Goal: Task Accomplishment & Management: Complete application form

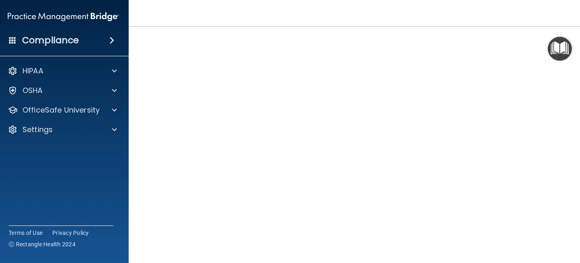
scroll to position [48, 0]
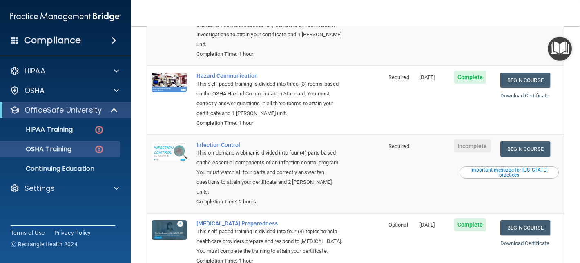
scroll to position [142, 0]
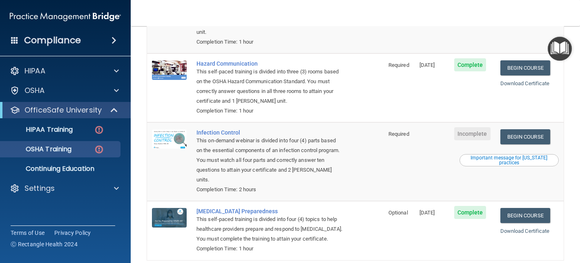
scroll to position [150, 0]
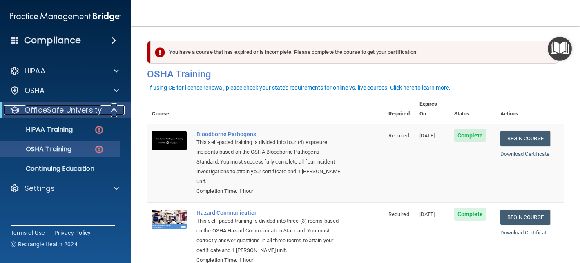
click at [55, 112] on p "OfficeSafe University" at bounding box center [63, 110] width 77 height 10
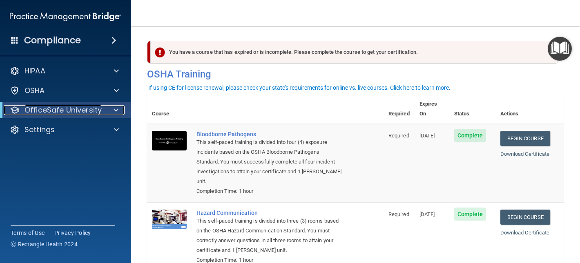
click at [55, 112] on p "OfficeSafe University" at bounding box center [63, 110] width 77 height 10
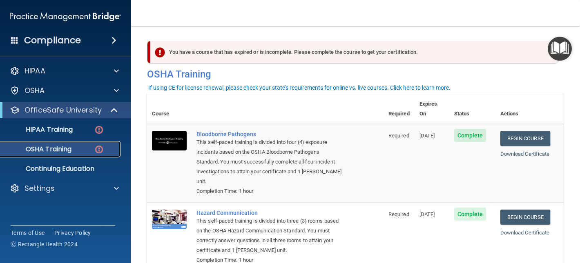
click at [58, 155] on link "OSHA Training" at bounding box center [56, 149] width 129 height 16
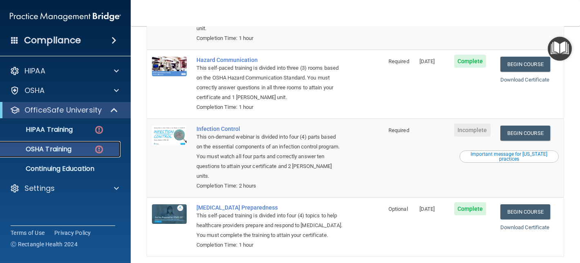
scroll to position [154, 0]
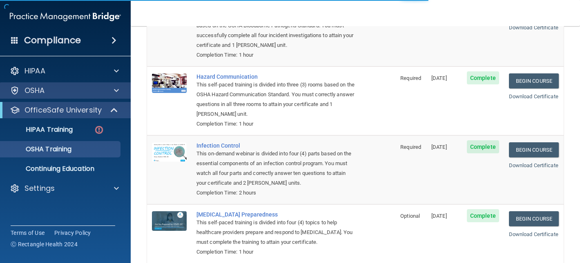
scroll to position [105, 0]
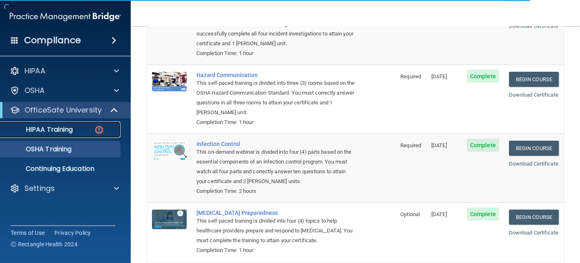
click at [82, 136] on link "HIPAA Training" at bounding box center [56, 130] width 129 height 16
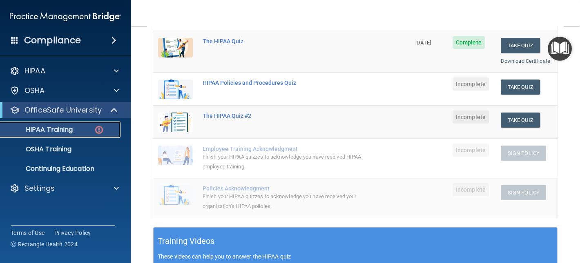
scroll to position [122, 0]
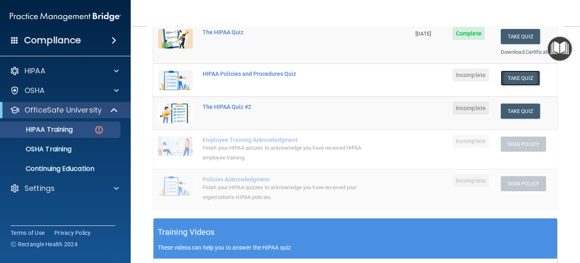
click at [520, 81] on button "Take Quiz" at bounding box center [520, 78] width 39 height 15
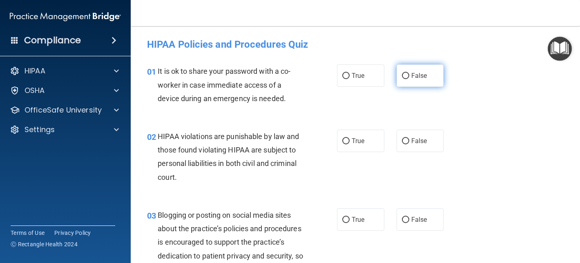
click at [400, 80] on label "False" at bounding box center [420, 76] width 47 height 22
click at [402, 79] on input "False" at bounding box center [405, 76] width 7 height 6
radio input "true"
click at [369, 140] on label "True" at bounding box center [360, 141] width 47 height 22
click at [350, 140] on input "True" at bounding box center [345, 141] width 7 height 6
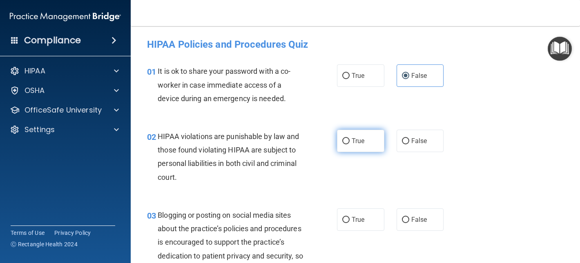
radio input "true"
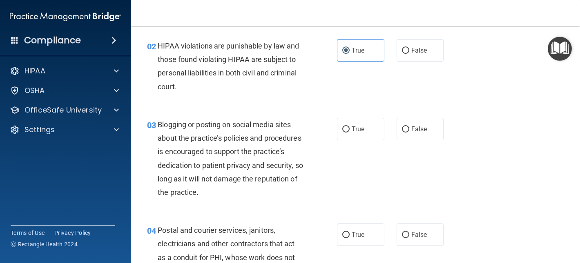
scroll to position [93, 0]
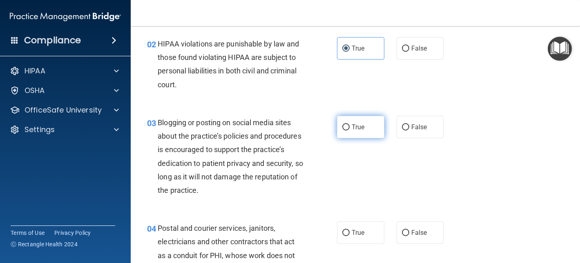
click at [350, 127] on label "True" at bounding box center [360, 127] width 47 height 22
click at [350, 127] on input "True" at bounding box center [345, 128] width 7 height 6
radio input "true"
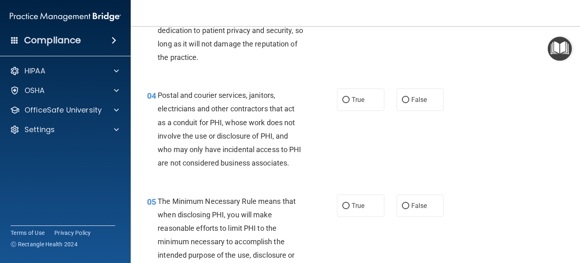
scroll to position [228, 0]
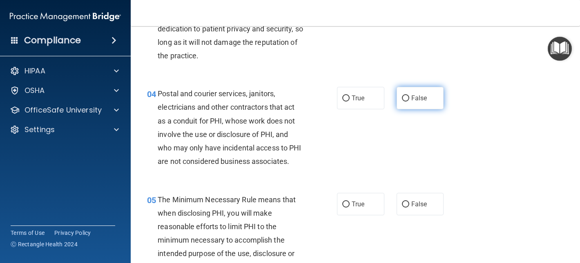
click at [398, 103] on label "False" at bounding box center [420, 98] width 47 height 22
click at [402, 102] on input "False" at bounding box center [405, 99] width 7 height 6
radio input "true"
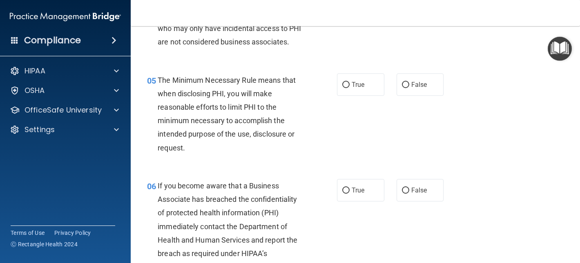
scroll to position [348, 0]
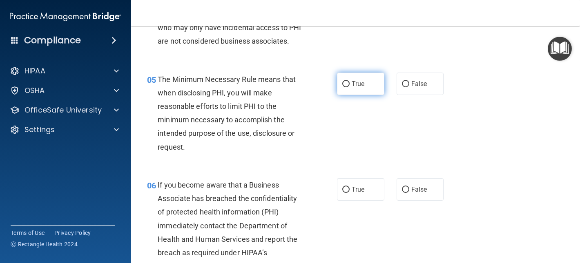
click at [354, 81] on span "True" at bounding box center [358, 84] width 13 height 8
click at [350, 81] on input "True" at bounding box center [345, 84] width 7 height 6
radio input "true"
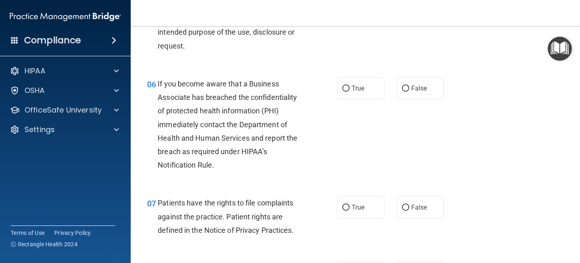
scroll to position [452, 0]
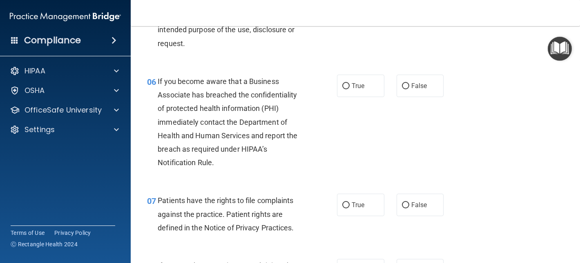
click at [354, 81] on label "True" at bounding box center [360, 86] width 47 height 22
click at [350, 83] on input "True" at bounding box center [345, 86] width 7 height 6
radio input "true"
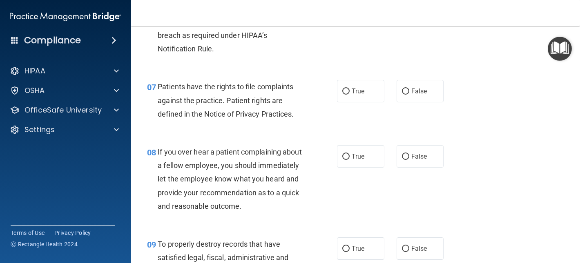
scroll to position [567, 0]
click at [354, 81] on label "True" at bounding box center [360, 90] width 47 height 22
click at [350, 88] on input "True" at bounding box center [345, 91] width 7 height 6
radio input "true"
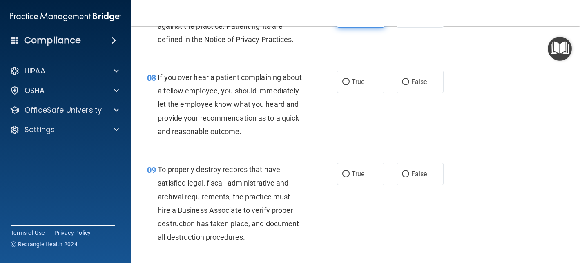
scroll to position [641, 0]
click at [412, 85] on label "False" at bounding box center [420, 81] width 47 height 22
click at [409, 85] on input "False" at bounding box center [405, 82] width 7 height 6
radio input "true"
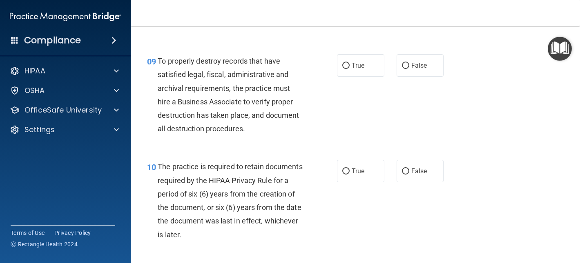
scroll to position [755, 0]
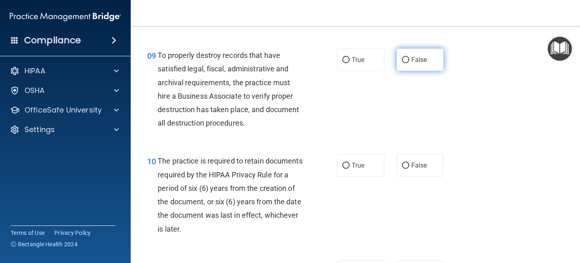
click at [408, 62] on input "False" at bounding box center [405, 60] width 7 height 6
radio input "true"
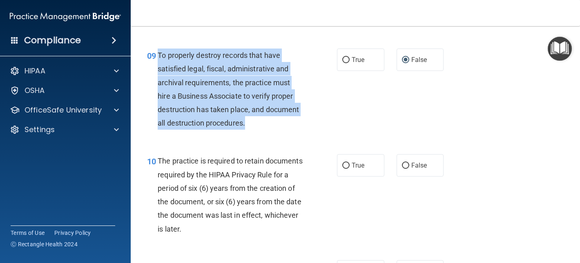
drag, startPoint x: 247, startPoint y: 119, endPoint x: 158, endPoint y: 54, distance: 110.8
click at [158, 54] on div "To properly destroy records that have satisfied legal, fiscal, administrative a…" at bounding box center [234, 89] width 152 height 81
copy span "To properly destroy records that have satisfied legal, fiscal, administrative a…"
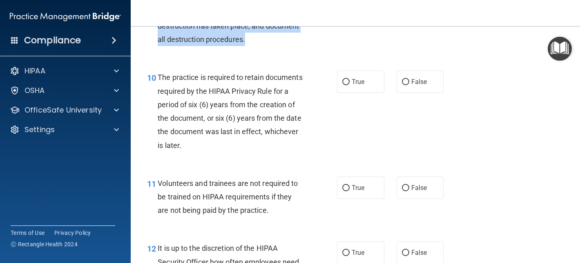
scroll to position [840, 0]
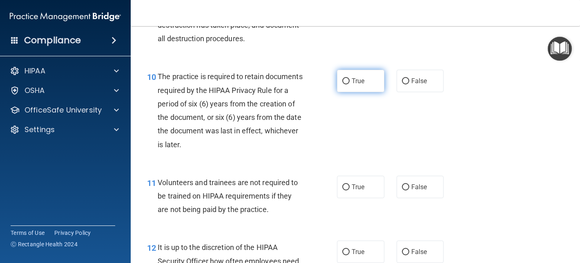
click at [357, 77] on label "True" at bounding box center [360, 81] width 47 height 22
click at [350, 78] on input "True" at bounding box center [345, 81] width 7 height 6
radio input "true"
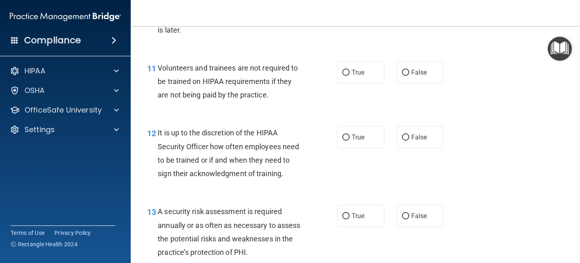
scroll to position [956, 0]
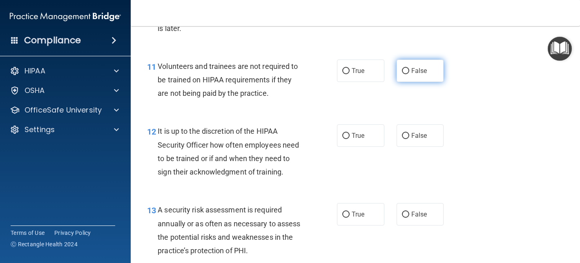
click at [399, 75] on label "False" at bounding box center [420, 71] width 47 height 22
click at [402, 74] on input "False" at bounding box center [405, 71] width 7 height 6
radio input "true"
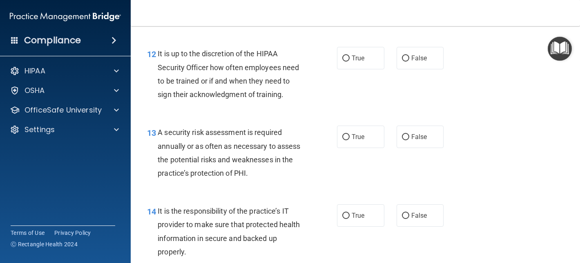
scroll to position [1039, 0]
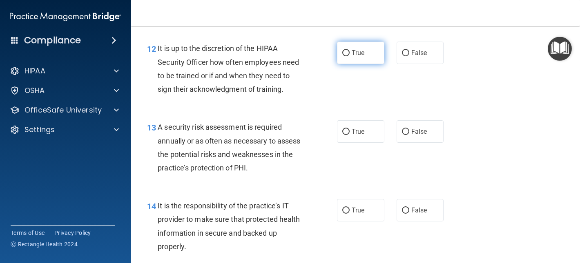
click at [349, 51] on input "True" at bounding box center [345, 53] width 7 height 6
radio input "true"
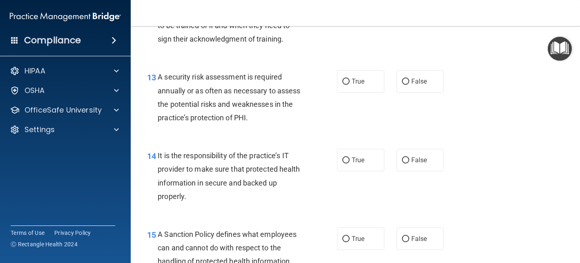
scroll to position [1109, 0]
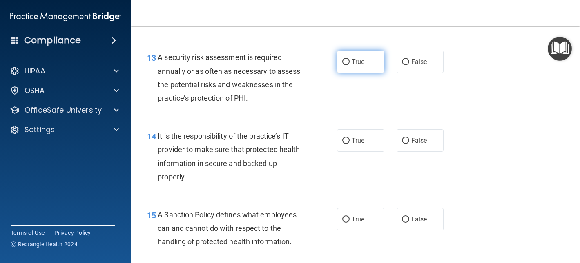
click at [353, 64] on span "True" at bounding box center [358, 62] width 13 height 8
click at [350, 64] on input "True" at bounding box center [345, 62] width 7 height 6
radio input "true"
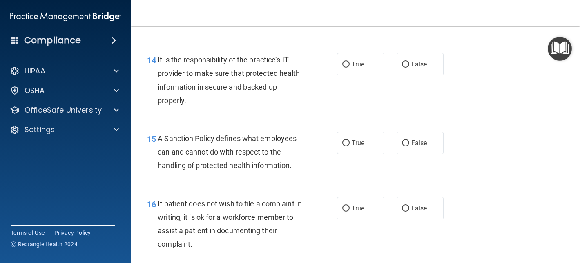
scroll to position [1186, 0]
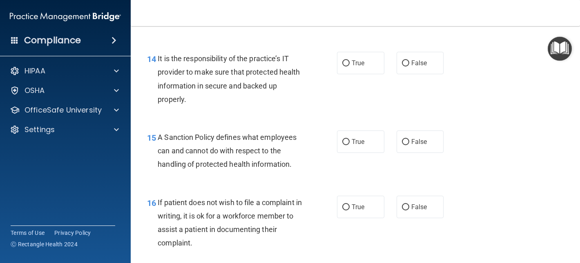
click at [353, 64] on span "True" at bounding box center [358, 63] width 13 height 8
click at [350, 64] on input "True" at bounding box center [345, 63] width 7 height 6
radio input "true"
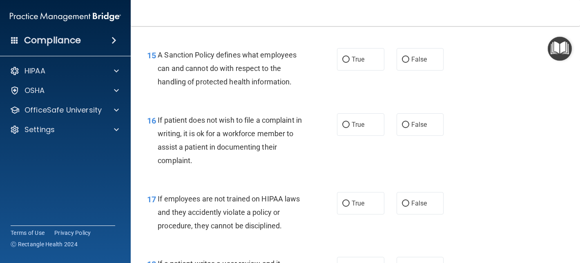
scroll to position [1271, 0]
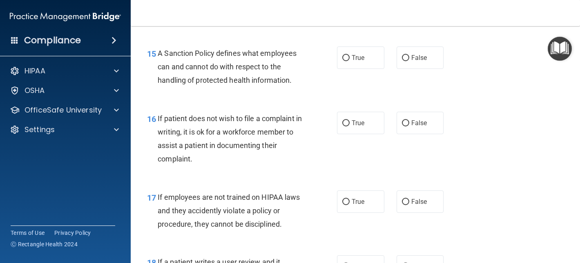
click at [353, 64] on label "True" at bounding box center [360, 58] width 47 height 22
click at [350, 61] on input "True" at bounding box center [345, 58] width 7 height 6
radio input "true"
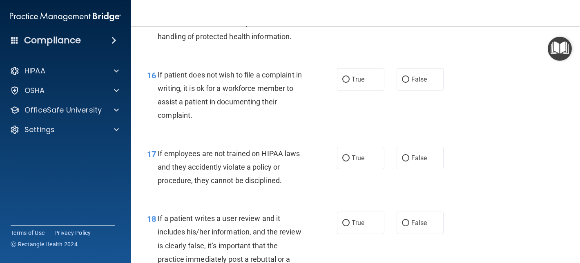
scroll to position [1315, 0]
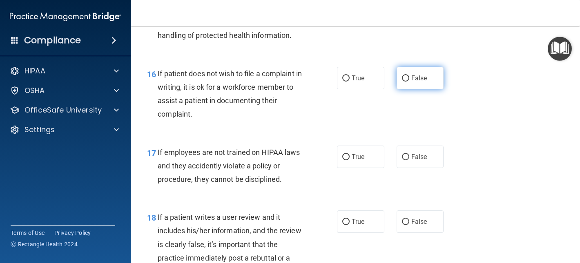
click at [422, 81] on span "False" at bounding box center [419, 78] width 16 height 8
click at [409, 81] on input "False" at bounding box center [405, 79] width 7 height 6
radio input "true"
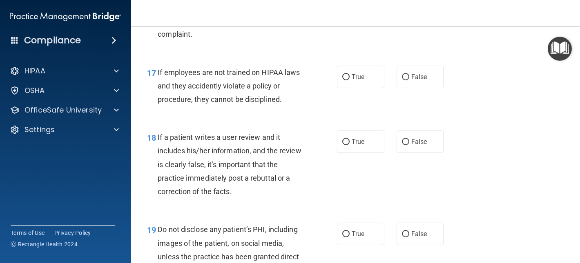
scroll to position [1399, 0]
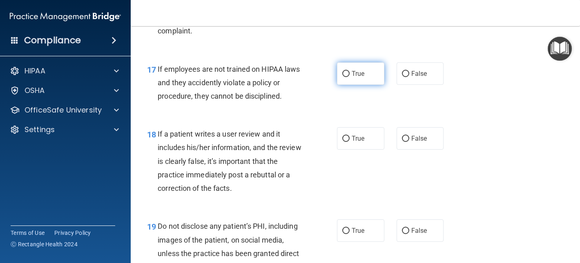
click at [346, 74] on input "True" at bounding box center [345, 74] width 7 height 6
radio input "true"
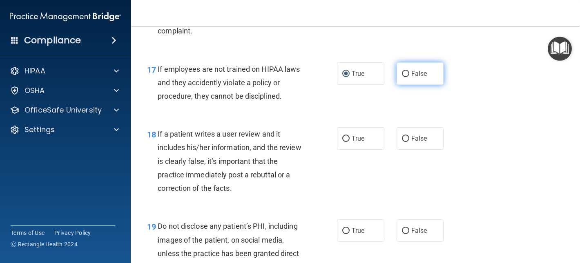
click at [405, 72] on input "False" at bounding box center [405, 74] width 7 height 6
radio input "true"
radio input "false"
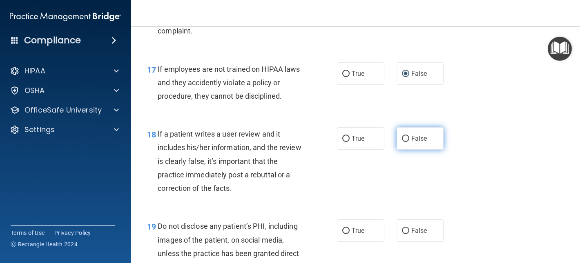
click at [410, 138] on label "False" at bounding box center [420, 138] width 47 height 22
click at [409, 138] on input "False" at bounding box center [405, 139] width 7 height 6
radio input "true"
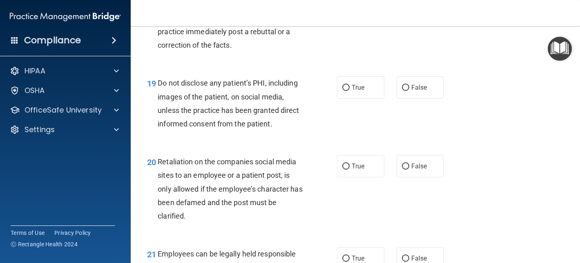
scroll to position [1543, 0]
click at [364, 81] on label "True" at bounding box center [360, 87] width 47 height 22
click at [350, 84] on input "True" at bounding box center [345, 87] width 7 height 6
radio input "true"
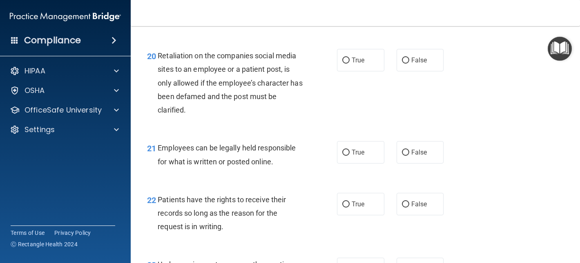
scroll to position [1649, 0]
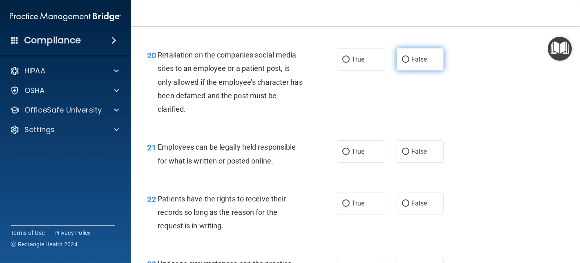
click at [407, 58] on input "False" at bounding box center [405, 60] width 7 height 6
radio input "true"
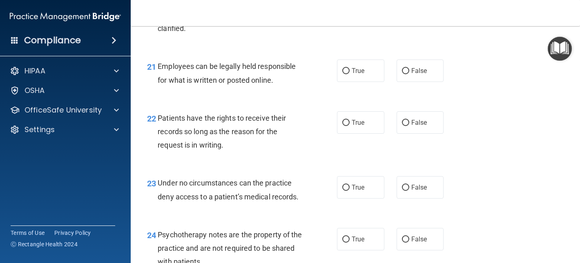
scroll to position [1734, 0]
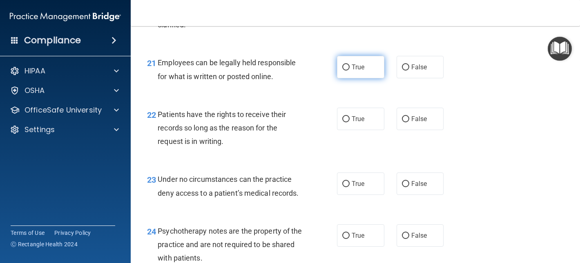
click at [364, 67] on span "True" at bounding box center [358, 67] width 13 height 8
click at [350, 67] on input "True" at bounding box center [345, 68] width 7 height 6
radio input "true"
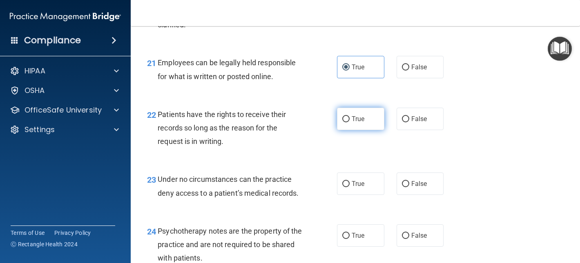
click at [347, 124] on label "True" at bounding box center [360, 119] width 47 height 22
click at [347, 123] on input "True" at bounding box center [345, 119] width 7 height 6
radio input "true"
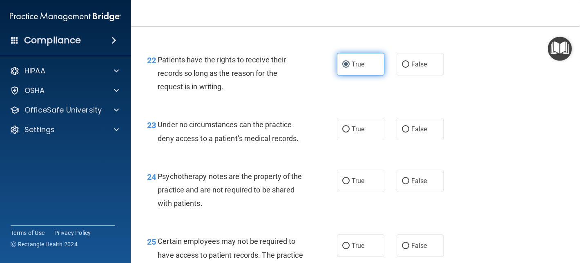
scroll to position [1793, 0]
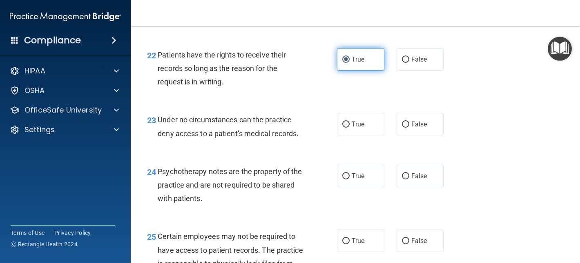
click at [347, 124] on input "True" at bounding box center [345, 125] width 7 height 6
radio input "true"
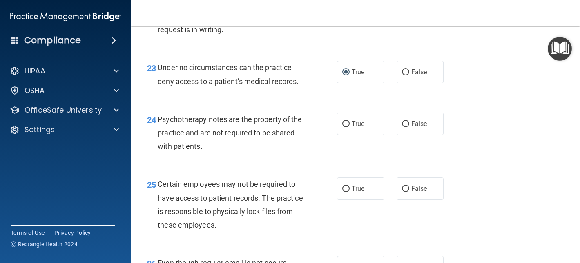
scroll to position [1847, 0]
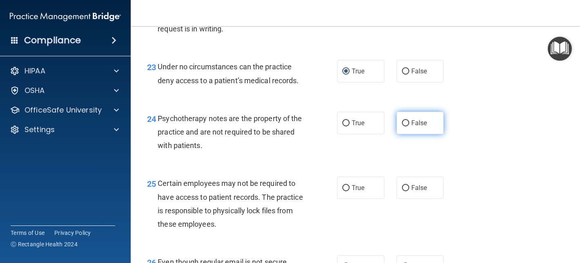
click at [417, 118] on label "False" at bounding box center [420, 123] width 47 height 22
click at [409, 121] on input "False" at bounding box center [405, 124] width 7 height 6
radio input "true"
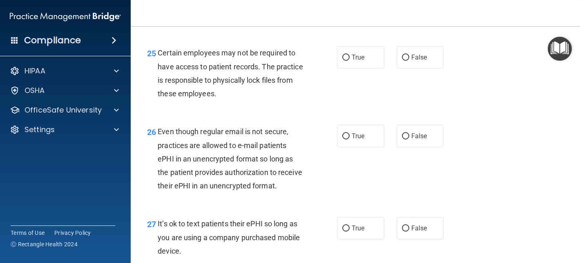
scroll to position [1978, 0]
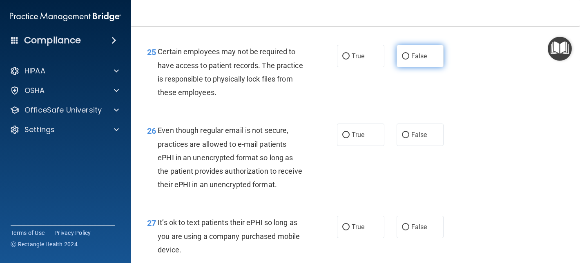
click at [402, 57] on input "False" at bounding box center [405, 57] width 7 height 6
radio input "true"
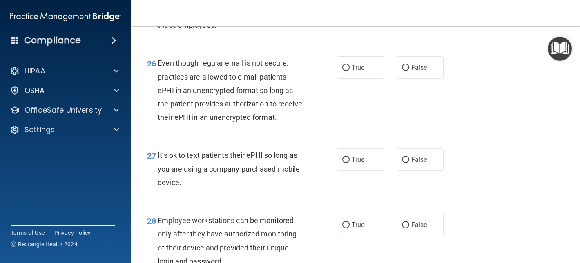
scroll to position [2061, 0]
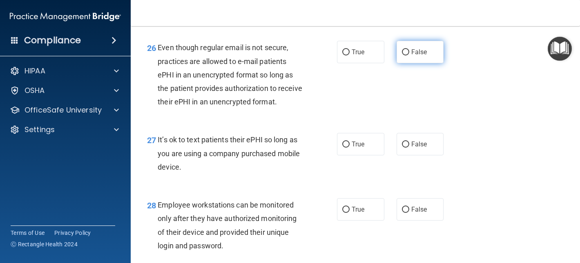
click at [414, 45] on label "False" at bounding box center [420, 52] width 47 height 22
click at [409, 49] on input "False" at bounding box center [405, 52] width 7 height 6
radio input "true"
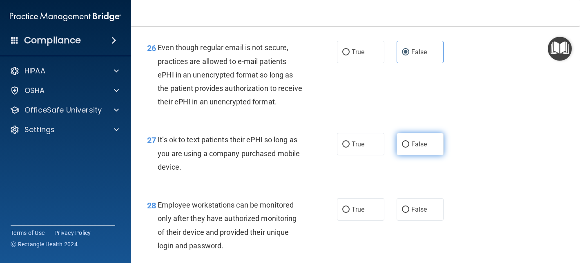
click at [413, 141] on span "False" at bounding box center [419, 145] width 16 height 8
click at [409, 142] on input "False" at bounding box center [405, 145] width 7 height 6
radio input "true"
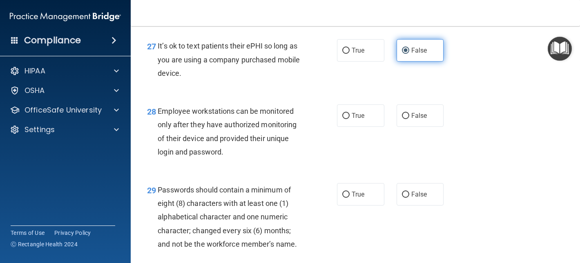
scroll to position [2154, 0]
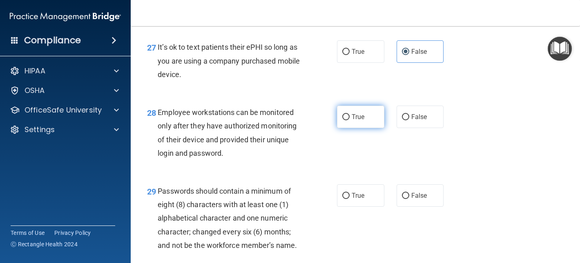
click at [373, 116] on label "True" at bounding box center [360, 117] width 47 height 22
click at [350, 116] on input "True" at bounding box center [345, 117] width 7 height 6
radio input "true"
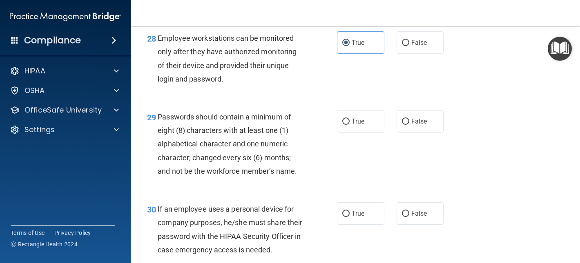
scroll to position [2254, 0]
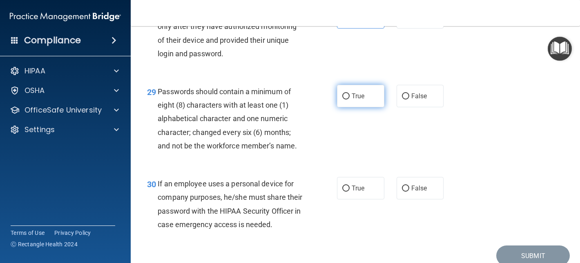
click at [346, 99] on input "True" at bounding box center [345, 97] width 7 height 6
radio input "true"
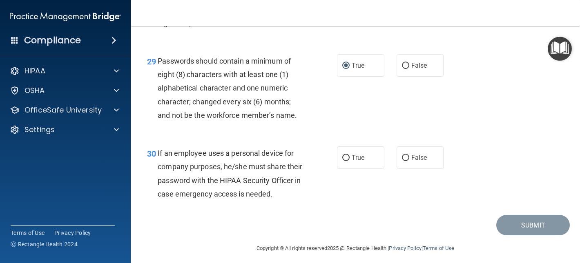
scroll to position [2286, 0]
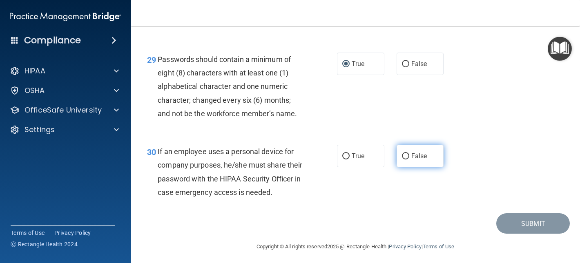
click at [405, 154] on input "False" at bounding box center [405, 157] width 7 height 6
radio input "true"
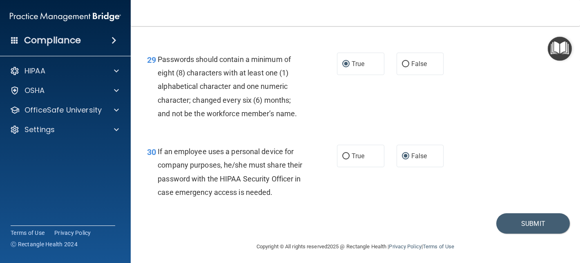
scroll to position [2290, 0]
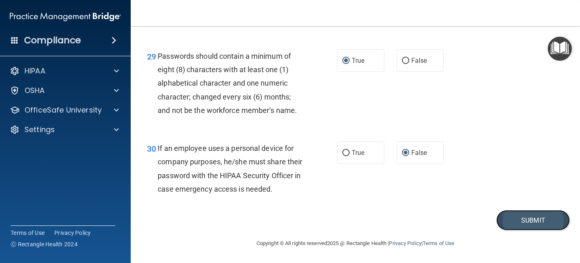
click at [523, 221] on button "Submit" at bounding box center [533, 220] width 74 height 21
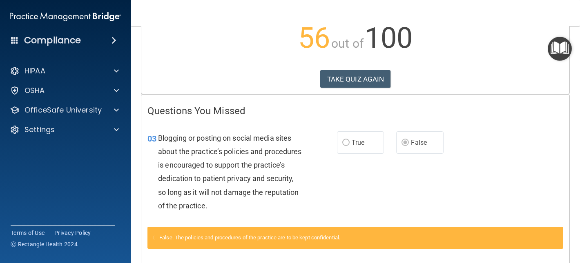
scroll to position [97, 0]
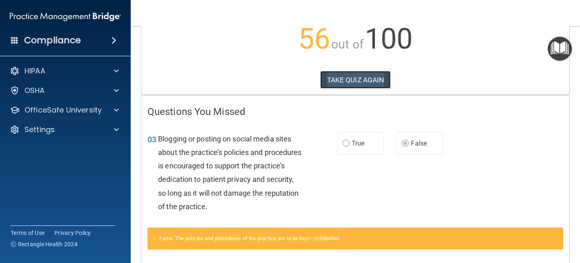
click at [351, 80] on button "TAKE QUIZ AGAIN" at bounding box center [355, 80] width 71 height 18
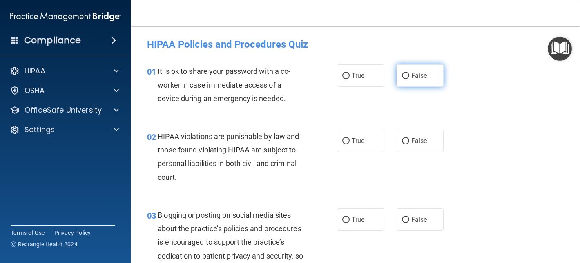
click at [411, 78] on span "False" at bounding box center [419, 76] width 16 height 8
click at [409, 78] on input "False" at bounding box center [405, 76] width 7 height 6
radio input "true"
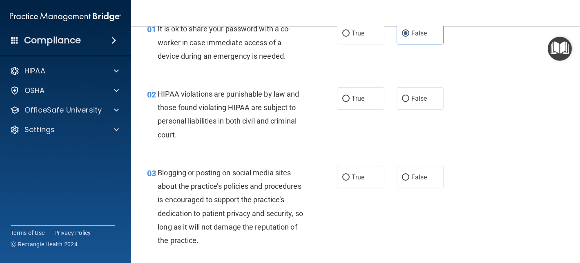
scroll to position [45, 0]
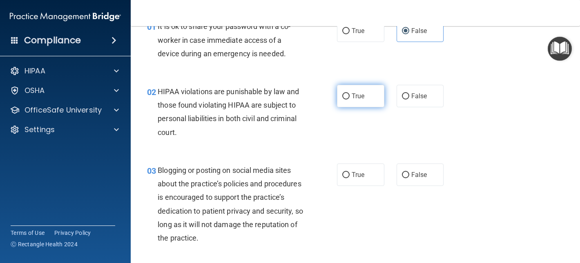
click at [346, 94] on input "True" at bounding box center [345, 97] width 7 height 6
radio input "true"
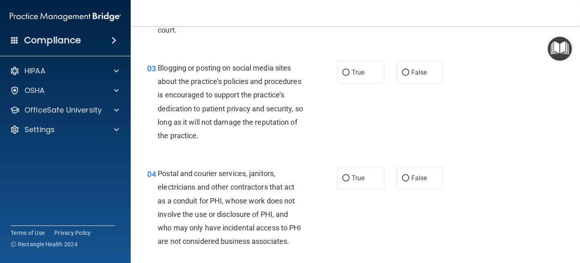
scroll to position [151, 0]
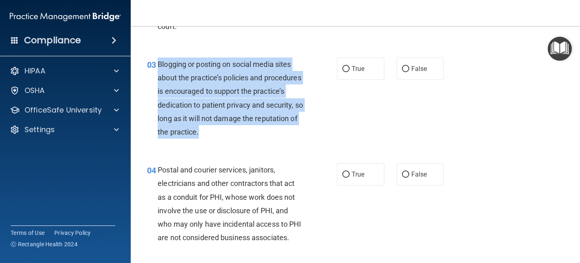
drag, startPoint x: 156, startPoint y: 62, endPoint x: 215, endPoint y: 132, distance: 90.8
click at [215, 132] on div "03 Blogging or posting on social media sites about the practice’s policies and …" at bounding box center [242, 100] width 214 height 85
copy div "Blogging or posting on social media sites about the practice’s policies and pro…"
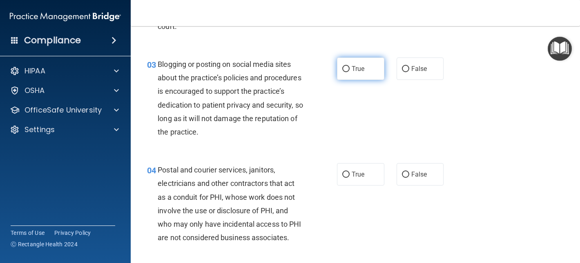
click at [342, 73] on label "True" at bounding box center [360, 69] width 47 height 22
click at [342, 72] on input "True" at bounding box center [345, 69] width 7 height 6
radio input "true"
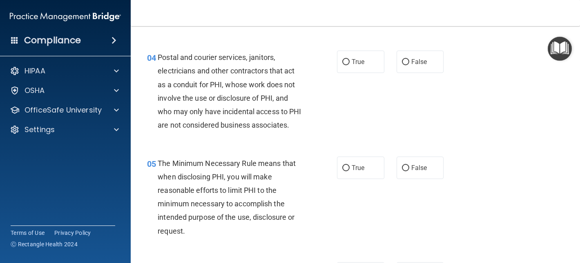
scroll to position [263, 0]
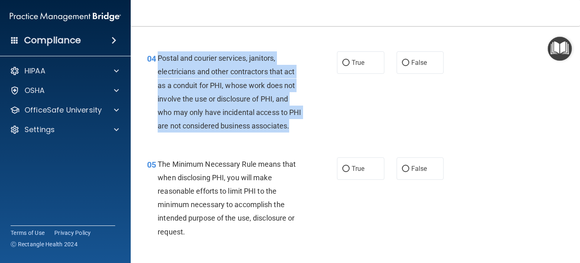
drag, startPoint x: 306, startPoint y: 134, endPoint x: 154, endPoint y: 59, distance: 169.5
click at [154, 59] on div "04 Postal and courier services, janitors, electricians and other contractors th…" at bounding box center [242, 93] width 214 height 85
copy div "Postal and courier services, janitors, electricians and other contractors that …"
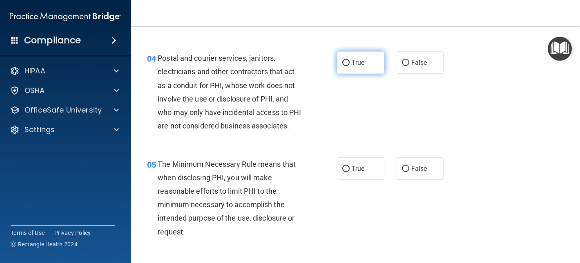
click at [339, 55] on label "True" at bounding box center [360, 62] width 47 height 22
click at [342, 60] on input "True" at bounding box center [345, 63] width 7 height 6
radio input "true"
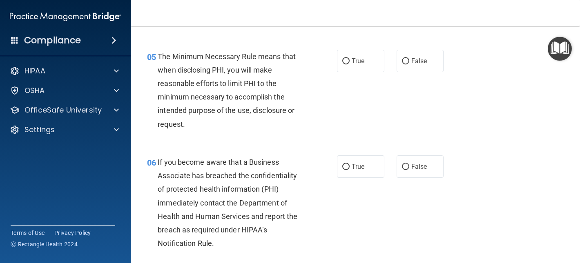
scroll to position [373, 0]
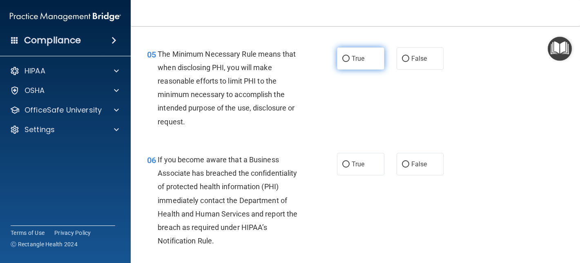
click at [353, 60] on span "True" at bounding box center [358, 59] width 13 height 8
click at [350, 60] on input "True" at bounding box center [345, 59] width 7 height 6
radio input "true"
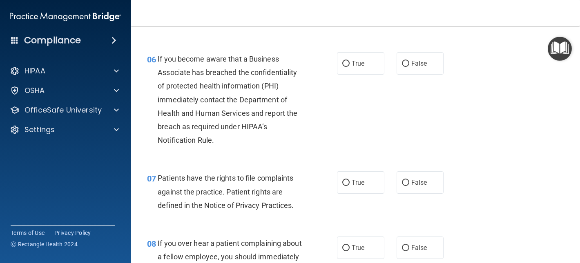
scroll to position [481, 0]
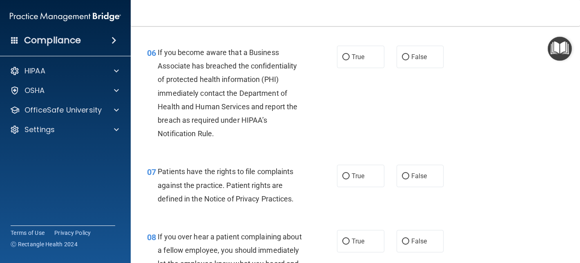
click at [353, 60] on span "True" at bounding box center [358, 57] width 13 height 8
click at [350, 60] on input "True" at bounding box center [345, 57] width 7 height 6
radio input "true"
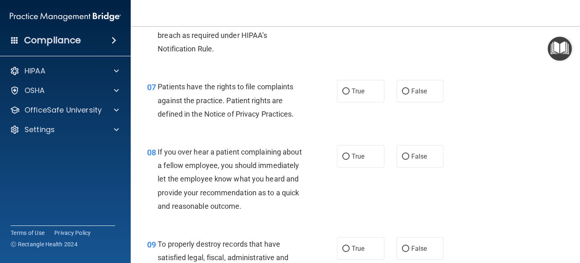
scroll to position [568, 0]
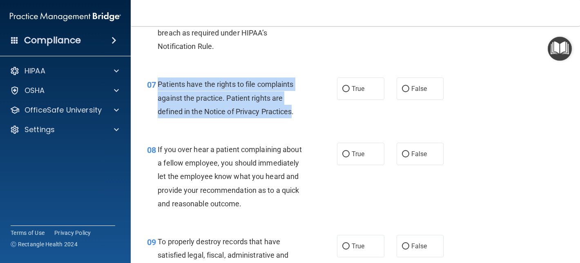
drag, startPoint x: 294, startPoint y: 113, endPoint x: 159, endPoint y: 83, distance: 138.2
click at [158, 83] on span "Patients have the rights to file complaints against the practice. Patient right…" at bounding box center [226, 98] width 136 height 36
copy span "Patients have the rights to file complaints against the practice. Patient right…"
click at [347, 90] on input "True" at bounding box center [345, 89] width 7 height 6
radio input "true"
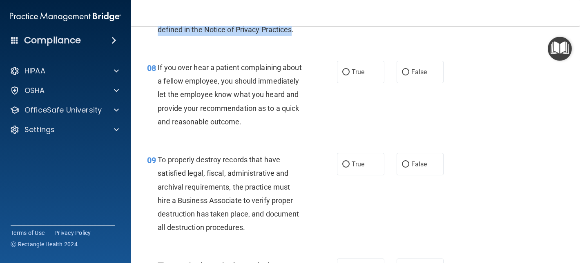
scroll to position [653, 0]
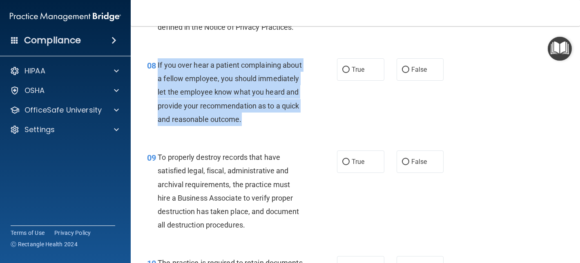
drag, startPoint x: 241, startPoint y: 119, endPoint x: 158, endPoint y: 63, distance: 100.2
click at [158, 63] on div "If you over hear a patient complaining about a fellow employee, you should imme…" at bounding box center [234, 92] width 152 height 68
copy span "If you over hear a patient complaining about a fellow employee, you should imme…"
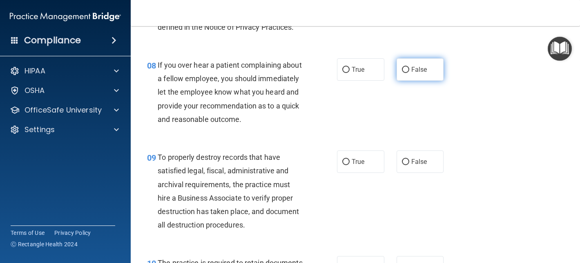
click at [411, 74] on label "False" at bounding box center [420, 69] width 47 height 22
click at [409, 73] on input "False" at bounding box center [405, 70] width 7 height 6
radio input "true"
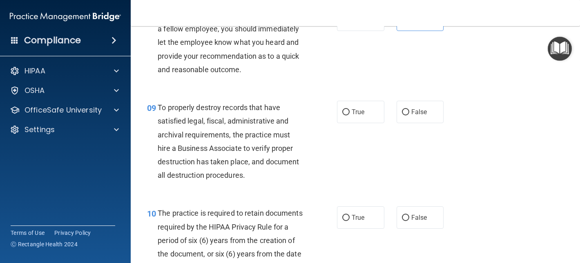
scroll to position [711, 0]
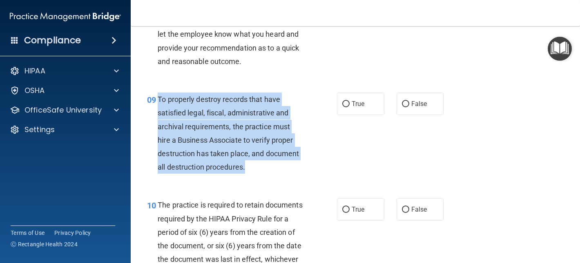
drag, startPoint x: 250, startPoint y: 171, endPoint x: 159, endPoint y: 100, distance: 115.1
click at [159, 100] on div "To properly destroy records that have satisfied legal, fiscal, administrative a…" at bounding box center [234, 133] width 152 height 81
copy span "To properly destroy records that have satisfied legal, fiscal, administrative a…"
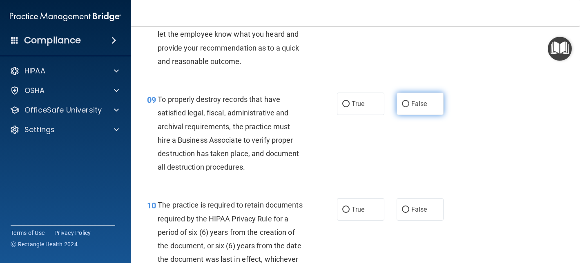
click at [406, 108] on label "False" at bounding box center [420, 104] width 47 height 22
click at [406, 107] on input "False" at bounding box center [405, 104] width 7 height 6
radio input "true"
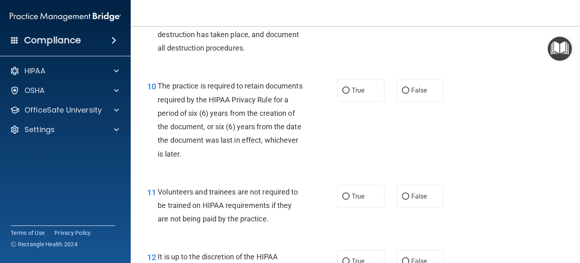
scroll to position [840, 0]
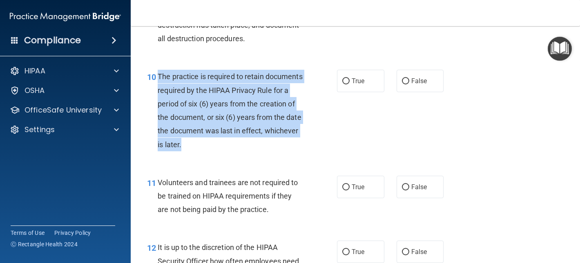
drag, startPoint x: 250, startPoint y: 150, endPoint x: 156, endPoint y: 82, distance: 115.6
click at [156, 82] on div "10 The practice is required to retain documents required by the HIPAA Privacy R…" at bounding box center [242, 112] width 214 height 85
copy div "The practice is required to retain documents required by the HIPAA Privacy Rule…"
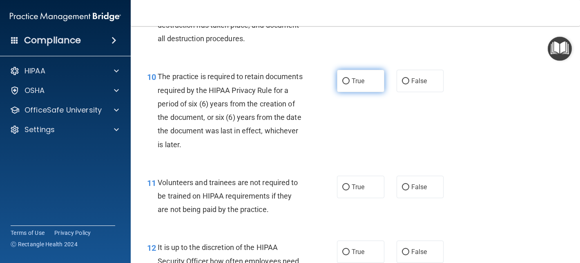
click at [363, 89] on label "True" at bounding box center [360, 81] width 47 height 22
click at [350, 85] on input "True" at bounding box center [345, 81] width 7 height 6
radio input "true"
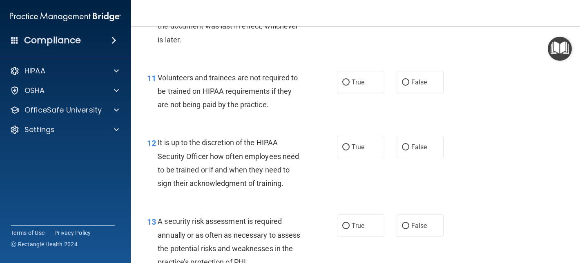
scroll to position [946, 0]
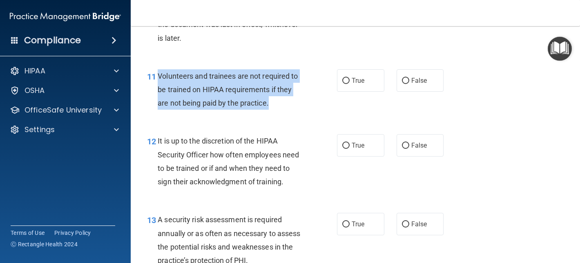
drag, startPoint x: 290, startPoint y: 105, endPoint x: 154, endPoint y: 76, distance: 138.9
click at [154, 76] on div "11 Volunteers and trainees are not required to be trained on HIPAA requirements…" at bounding box center [242, 91] width 214 height 45
copy div "Volunteers and trainees are not required to be trained on HIPAA requirements if…"
click at [404, 80] on input "False" at bounding box center [405, 81] width 7 height 6
radio input "true"
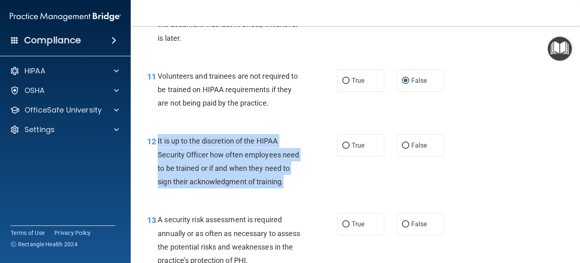
drag, startPoint x: 287, startPoint y: 183, endPoint x: 151, endPoint y: 151, distance: 139.8
click at [151, 151] on div "12 It is up to the discretion of the HIPAA Security Officer how often employees…" at bounding box center [242, 163] width 214 height 58
copy div "It is up to the discretion of the HIPAA Security Officer how often employees ne…"
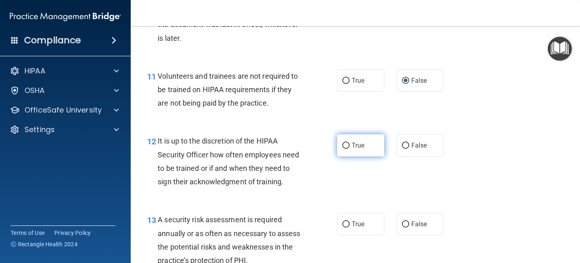
click at [366, 139] on label "True" at bounding box center [360, 145] width 47 height 22
click at [350, 143] on input "True" at bounding box center [345, 146] width 7 height 6
radio input "true"
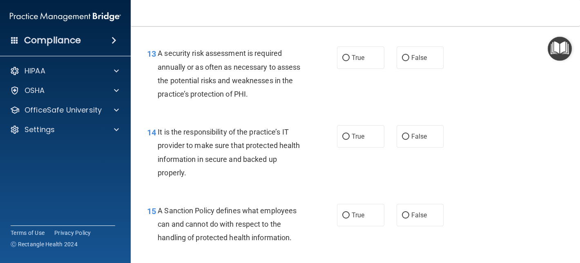
scroll to position [1115, 0]
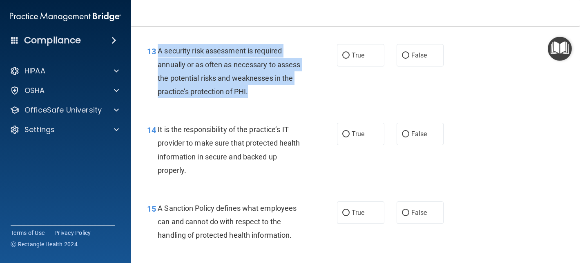
drag, startPoint x: 254, startPoint y: 96, endPoint x: 158, endPoint y: 53, distance: 104.8
click at [158, 52] on div "A security risk assessment is required annually or as often as necessary to ass…" at bounding box center [234, 71] width 152 height 54
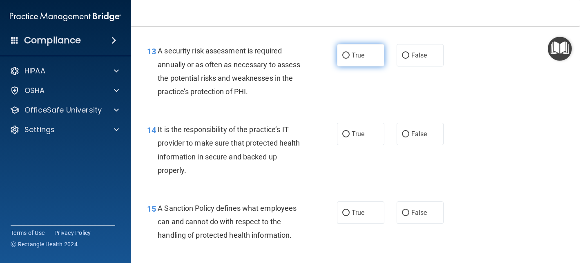
click at [360, 57] on span "True" at bounding box center [358, 55] width 13 height 8
click at [350, 57] on input "True" at bounding box center [345, 56] width 7 height 6
radio input "true"
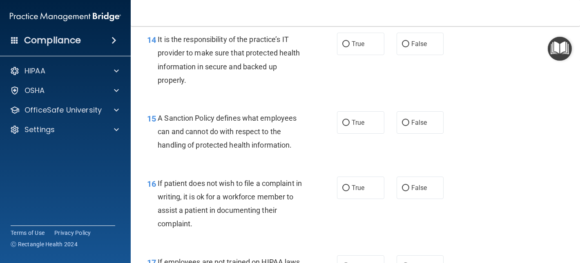
scroll to position [1205, 0]
click at [353, 54] on label "True" at bounding box center [360, 44] width 47 height 22
click at [350, 48] on input "True" at bounding box center [345, 45] width 7 height 6
radio input "true"
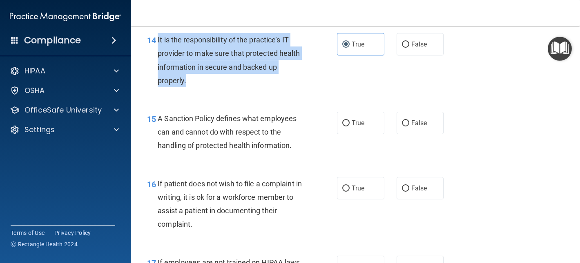
drag, startPoint x: 194, startPoint y: 83, endPoint x: 159, endPoint y: 42, distance: 54.5
click at [159, 42] on div "It is the responsibility of the practice’s IT provider to make sure that protec…" at bounding box center [234, 60] width 152 height 54
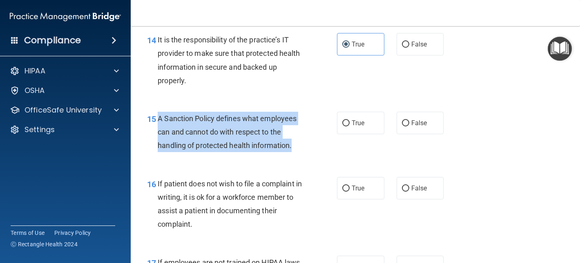
drag, startPoint x: 301, startPoint y: 142, endPoint x: 157, endPoint y: 125, distance: 145.3
click at [157, 125] on div "15 A Sanction Policy defines what employees can and cannot do with respect to t…" at bounding box center [242, 134] width 214 height 45
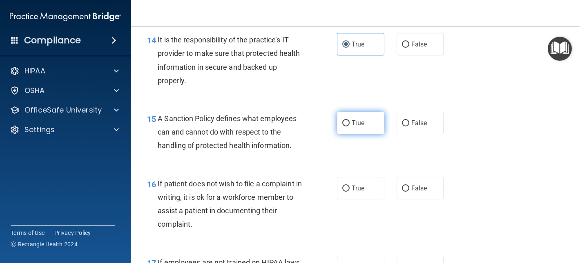
click at [348, 117] on label "True" at bounding box center [360, 123] width 47 height 22
click at [348, 121] on input "True" at bounding box center [345, 124] width 7 height 6
radio input "true"
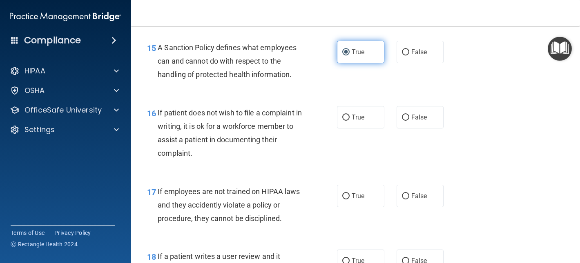
scroll to position [1285, 0]
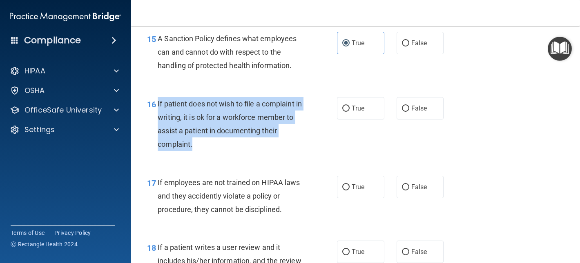
drag, startPoint x: 200, startPoint y: 145, endPoint x: 156, endPoint y: 100, distance: 63.0
click at [156, 100] on div "16 If patient does not wish to file a complaint in writing, it is ok for a work…" at bounding box center [242, 126] width 214 height 58
click at [346, 110] on input "True" at bounding box center [345, 109] width 7 height 6
radio input "true"
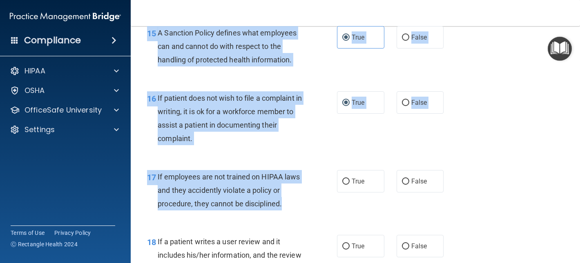
scroll to position [1249, 0]
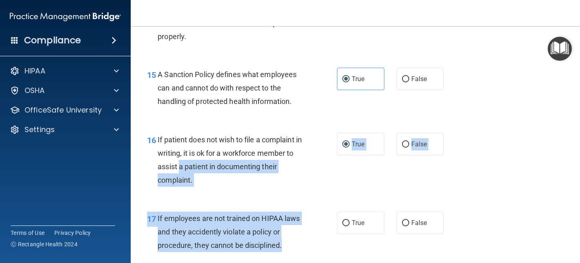
drag, startPoint x: 285, startPoint y: 65, endPoint x: 181, endPoint y: 161, distance: 141.4
click at [181, 161] on div "01 It is ok to share your password with a co-worker in case immediate access of…" at bounding box center [355, 27] width 429 height 2445
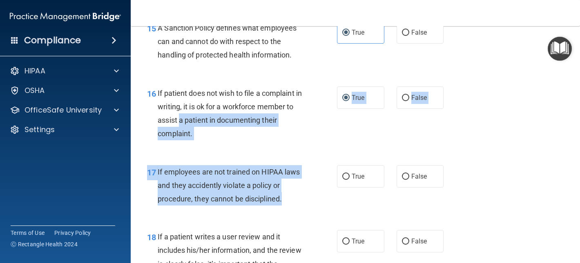
scroll to position [1323, 0]
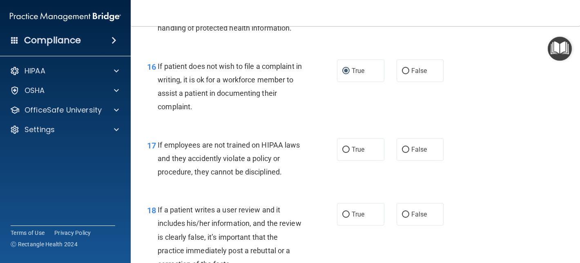
click at [267, 179] on div "If employees are not trained on HIPAA laws and they accidently violate a policy…" at bounding box center [234, 158] width 152 height 41
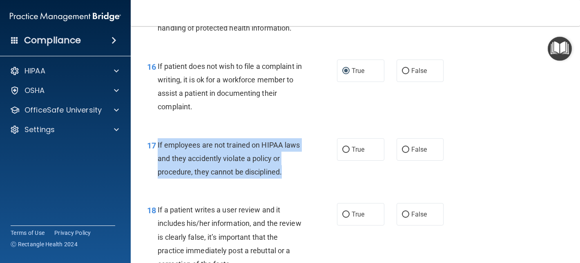
drag, startPoint x: 289, startPoint y: 172, endPoint x: 158, endPoint y: 147, distance: 133.4
click at [158, 147] on div "If employees are not trained on HIPAA laws and they accidently violate a policy…" at bounding box center [234, 158] width 152 height 41
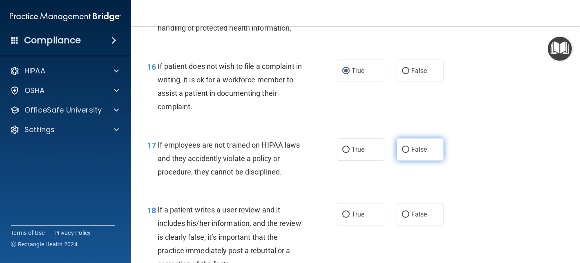
click at [415, 147] on span "False" at bounding box center [419, 150] width 16 height 8
click at [409, 147] on input "False" at bounding box center [405, 150] width 7 height 6
radio input "true"
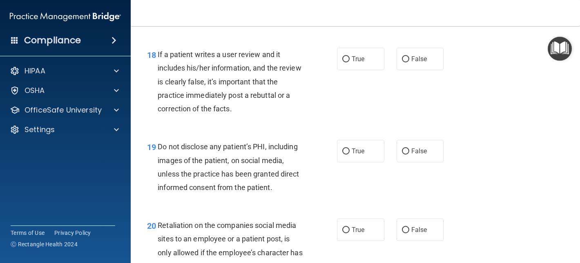
scroll to position [1477, 0]
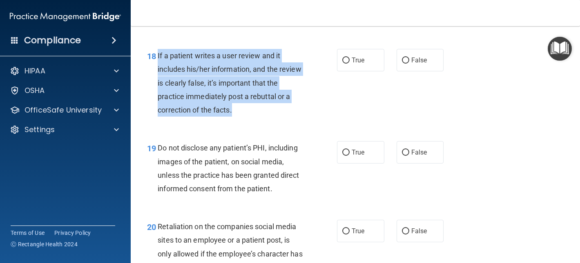
drag, startPoint x: 249, startPoint y: 111, endPoint x: 159, endPoint y: 54, distance: 107.1
click at [159, 54] on div "If a patient writes a user review and it includes his/her information, and the …" at bounding box center [234, 83] width 152 height 68
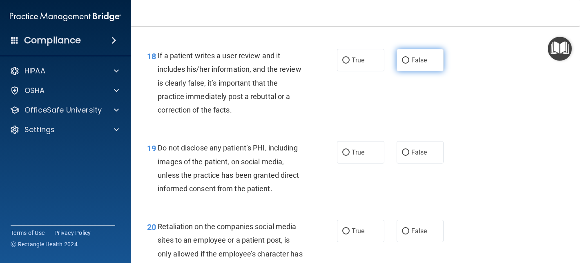
click at [415, 61] on span "False" at bounding box center [419, 60] width 16 height 8
click at [409, 61] on input "False" at bounding box center [405, 61] width 7 height 6
radio input "true"
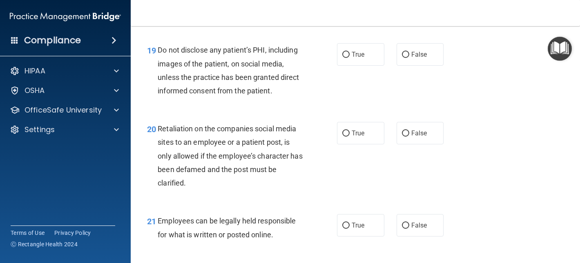
scroll to position [1568, 0]
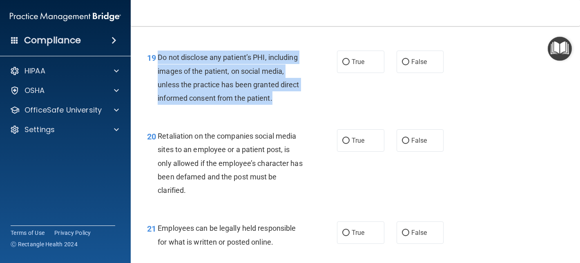
drag, startPoint x: 277, startPoint y: 99, endPoint x: 160, endPoint y: 56, distance: 124.6
click at [160, 56] on div "Do not disclose any patient’s PHI, including images of the patient, on social m…" at bounding box center [234, 78] width 152 height 54
click at [347, 61] on input "True" at bounding box center [345, 62] width 7 height 6
radio input "true"
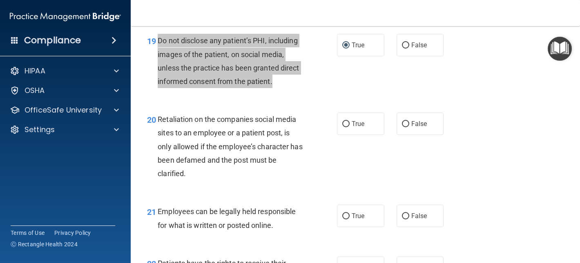
scroll to position [1582, 0]
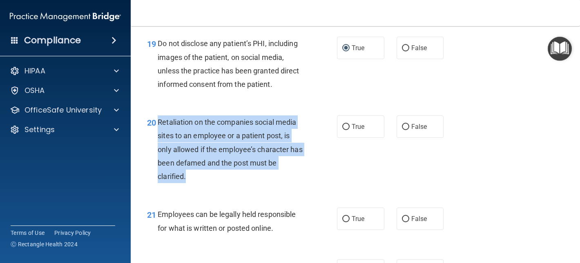
drag, startPoint x: 159, startPoint y: 119, endPoint x: 190, endPoint y: 176, distance: 64.7
click at [190, 176] on div "Retaliation on the companies social media sites to an employee or a patient pos…" at bounding box center [234, 150] width 152 height 68
click at [403, 128] on input "False" at bounding box center [405, 127] width 7 height 6
radio input "true"
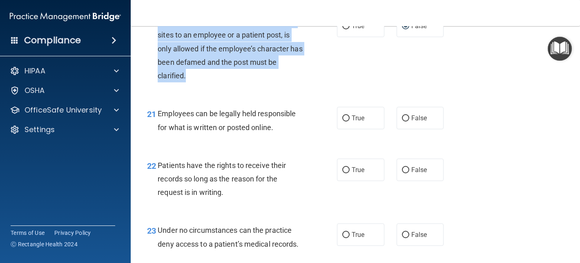
scroll to position [1701, 0]
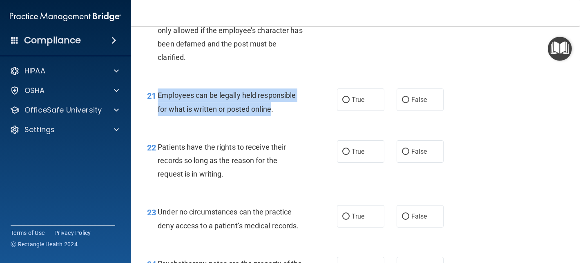
drag, startPoint x: 272, startPoint y: 110, endPoint x: 159, endPoint y: 95, distance: 114.6
click at [159, 95] on span "Employees can be legally held responsible for what is written or posted online." at bounding box center [227, 102] width 138 height 22
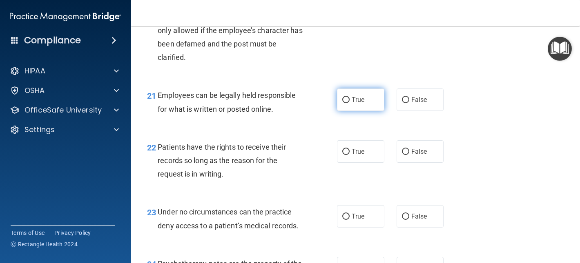
click at [358, 99] on span "True" at bounding box center [358, 100] width 13 height 8
click at [350, 99] on input "True" at bounding box center [345, 100] width 7 height 6
radio input "true"
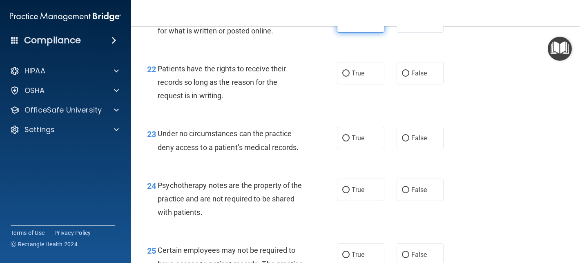
scroll to position [1781, 0]
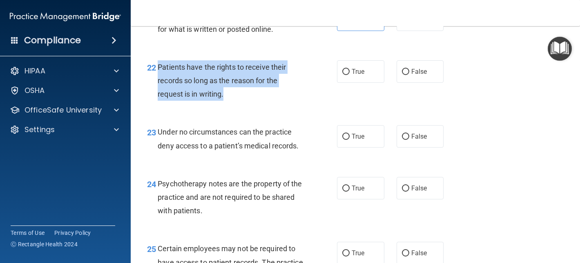
drag, startPoint x: 227, startPoint y: 94, endPoint x: 157, endPoint y: 69, distance: 74.3
click at [157, 69] on div "22 Patients have the rights to receive their records so long as the reason for …" at bounding box center [242, 82] width 214 height 45
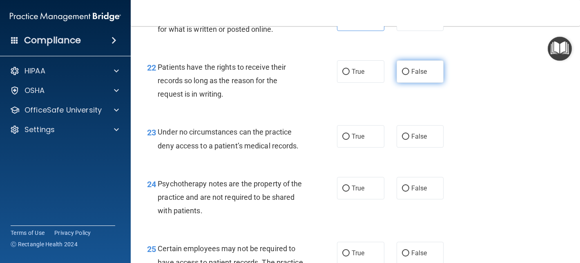
click at [427, 82] on label "False" at bounding box center [420, 71] width 47 height 22
click at [409, 75] on input "False" at bounding box center [405, 72] width 7 height 6
radio input "true"
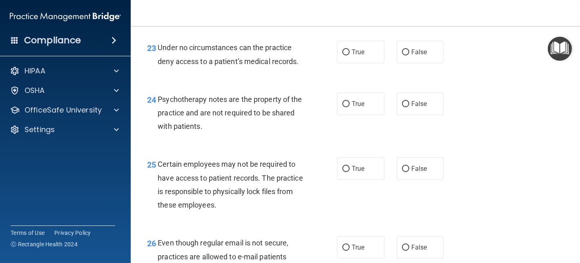
scroll to position [1866, 0]
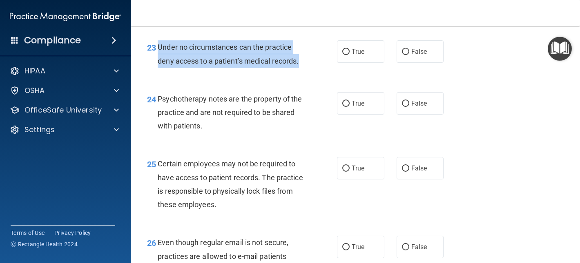
drag, startPoint x: 315, startPoint y: 58, endPoint x: 156, endPoint y: 46, distance: 159.8
click at [156, 46] on div "23 Under no circumstances can the practice deny access to a patient’s medical r…" at bounding box center [242, 55] width 214 height 31
click at [348, 51] on input "True" at bounding box center [345, 52] width 7 height 6
radio input "true"
click at [404, 49] on input "False" at bounding box center [405, 52] width 7 height 6
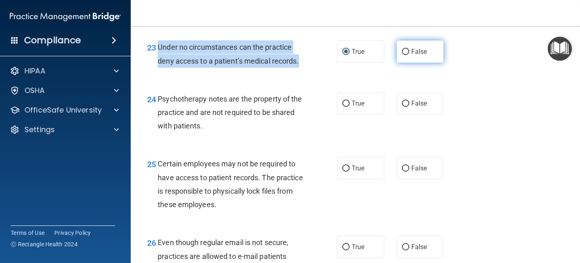
radio input "true"
radio input "false"
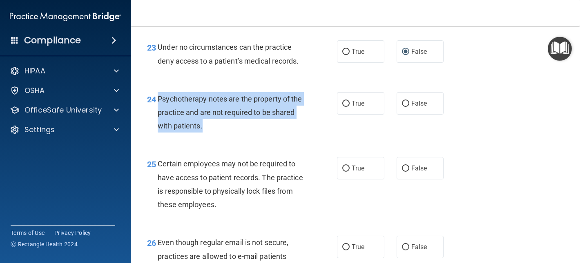
drag, startPoint x: 204, startPoint y: 127, endPoint x: 158, endPoint y: 101, distance: 52.9
click at [158, 101] on div "Psychotherapy notes are the property of the practice and are not required to be…" at bounding box center [234, 112] width 152 height 41
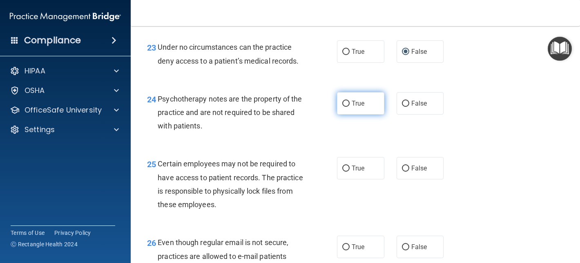
click at [370, 107] on label "True" at bounding box center [360, 103] width 47 height 22
click at [350, 107] on input "True" at bounding box center [345, 104] width 7 height 6
radio input "true"
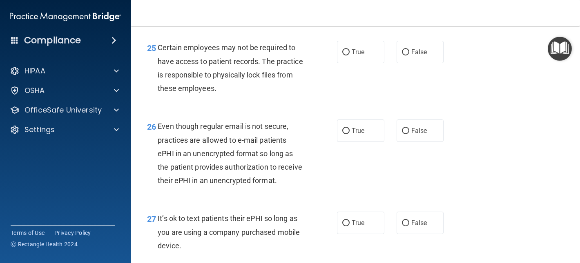
scroll to position [1983, 0]
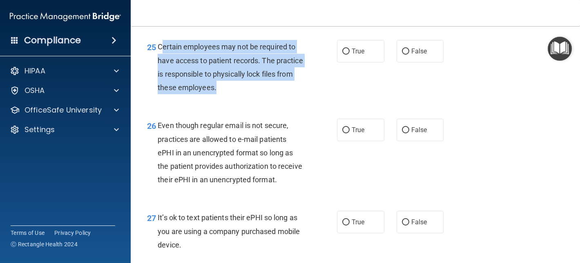
drag, startPoint x: 255, startPoint y: 85, endPoint x: 162, endPoint y: 45, distance: 101.2
click at [162, 45] on div "Certain employees may not be required to have access to patient records. The pr…" at bounding box center [234, 67] width 152 height 54
drag, startPoint x: 158, startPoint y: 45, endPoint x: 246, endPoint y: 98, distance: 102.1
click at [246, 98] on div "25 Certain employees may not be required to have access to patient records. The…" at bounding box center [242, 69] width 214 height 58
click at [315, 83] on div "25 Certain employees may not be required to have access to patient records. The…" at bounding box center [242, 69] width 214 height 58
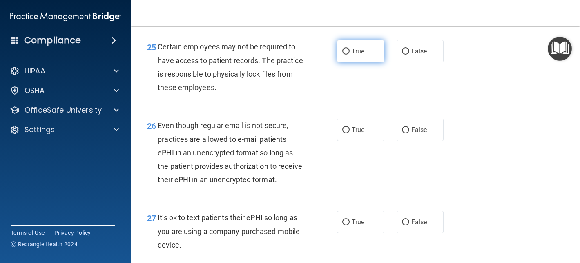
click at [344, 52] on input "True" at bounding box center [345, 52] width 7 height 6
radio input "true"
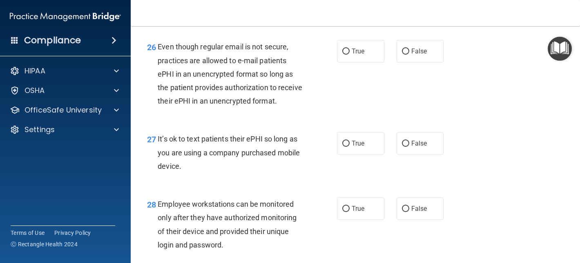
scroll to position [2068, 0]
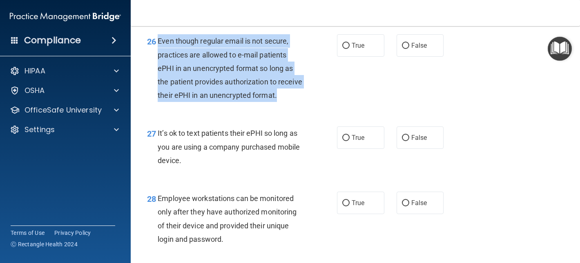
drag, startPoint x: 158, startPoint y: 40, endPoint x: 280, endPoint y: 97, distance: 134.5
click at [280, 97] on div "Even though regular email is not secure, practices are allowed to e-mail patien…" at bounding box center [234, 68] width 152 height 68
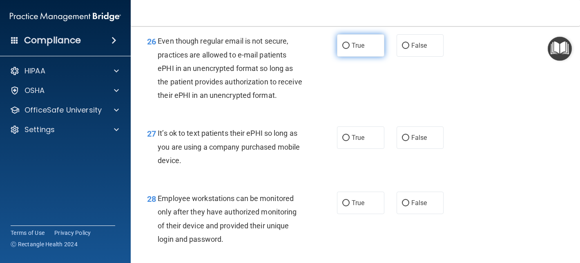
click at [361, 52] on label "True" at bounding box center [360, 45] width 47 height 22
click at [350, 49] on input "True" at bounding box center [345, 46] width 7 height 6
radio input "true"
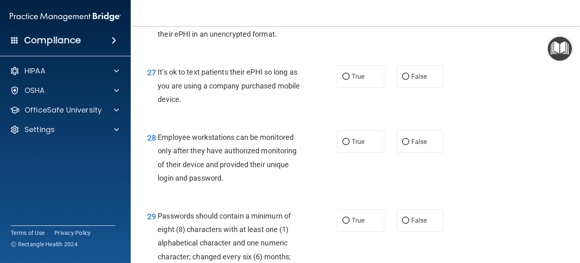
scroll to position [2130, 0]
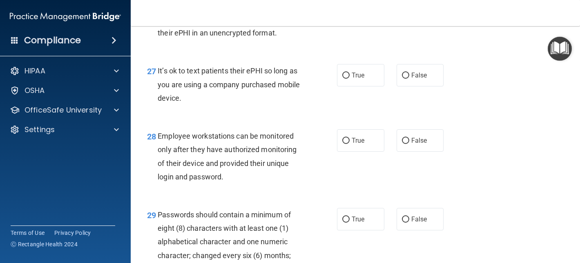
drag, startPoint x: 192, startPoint y: 100, endPoint x: 159, endPoint y: 75, distance: 41.5
click at [159, 75] on div "It’s ok to text patients their ePHI so long as you are using a company purchase…" at bounding box center [234, 84] width 152 height 41
click at [305, 92] on div "It’s ok to text patients their ePHI so long as you are using a company purchase…" at bounding box center [234, 84] width 152 height 41
click at [360, 71] on span "True" at bounding box center [358, 75] width 13 height 8
click at [350, 73] on input "True" at bounding box center [345, 76] width 7 height 6
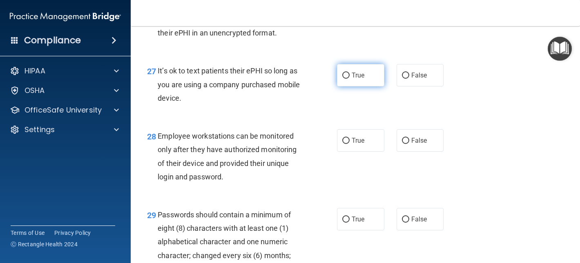
radio input "true"
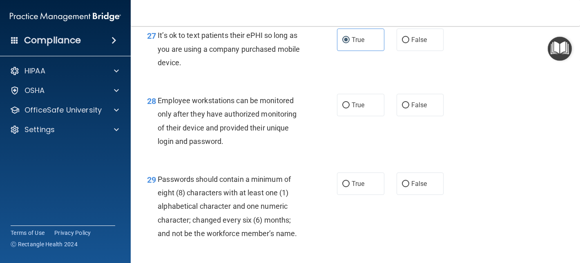
scroll to position [2169, 0]
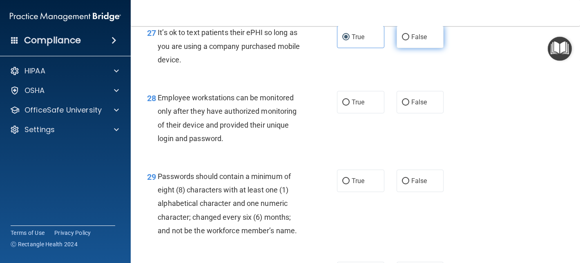
click at [412, 43] on label "False" at bounding box center [420, 37] width 47 height 22
click at [409, 40] on input "False" at bounding box center [405, 37] width 7 height 6
radio input "true"
click at [373, 42] on label "True" at bounding box center [360, 37] width 47 height 22
click at [350, 40] on input "True" at bounding box center [345, 37] width 7 height 6
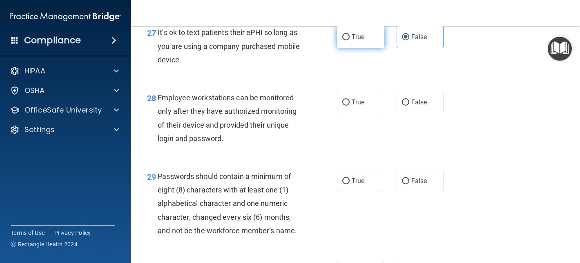
radio input "true"
radio input "false"
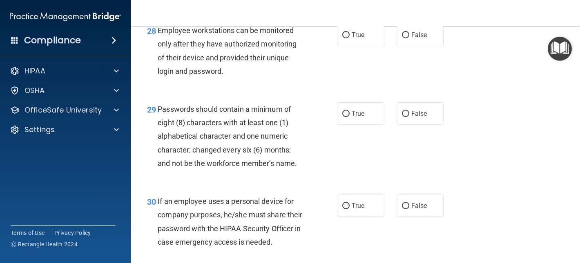
scroll to position [2209, 0]
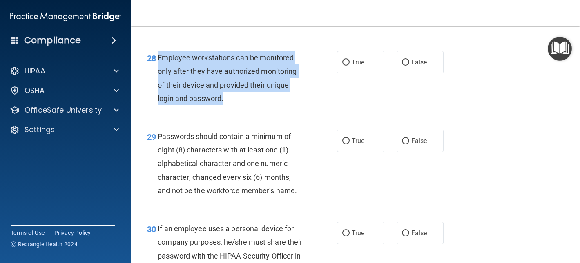
drag, startPoint x: 235, startPoint y: 97, endPoint x: 157, endPoint y: 54, distance: 89.2
click at [157, 54] on div "28 Employee workstations can be monitored only after they have authorized monit…" at bounding box center [242, 80] width 214 height 58
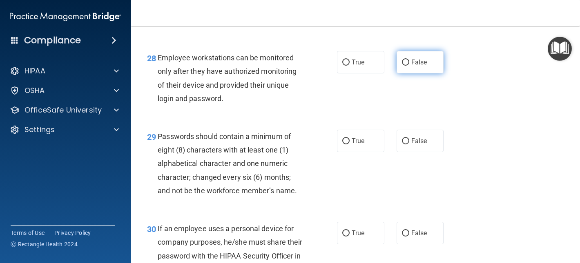
click at [406, 69] on label "False" at bounding box center [420, 62] width 47 height 22
click at [406, 66] on input "False" at bounding box center [405, 63] width 7 height 6
radio input "true"
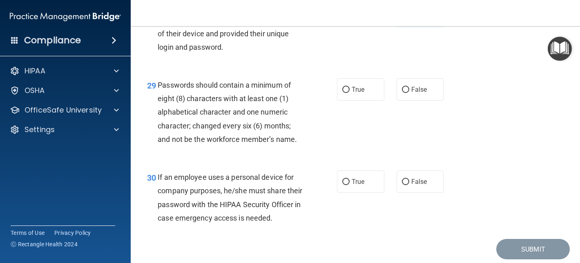
scroll to position [2284, 0]
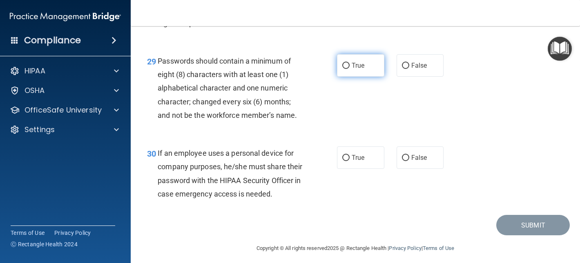
click at [366, 70] on label "True" at bounding box center [360, 65] width 47 height 22
click at [350, 69] on input "True" at bounding box center [345, 66] width 7 height 6
radio input "true"
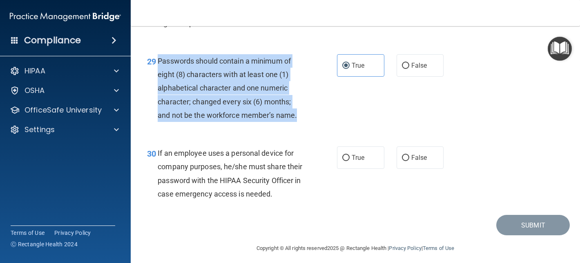
drag, startPoint x: 298, startPoint y: 116, endPoint x: 158, endPoint y: 59, distance: 151.5
click at [158, 59] on div "Passwords should contain a minimum of eight (8) characters with at least one (1…" at bounding box center [234, 88] width 152 height 68
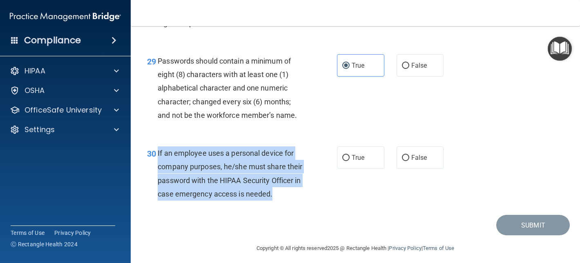
drag, startPoint x: 287, startPoint y: 194, endPoint x: 157, endPoint y: 154, distance: 136.2
click at [157, 154] on div "30 If an employee uses a personal device for company purposes, he/she must shar…" at bounding box center [242, 176] width 214 height 58
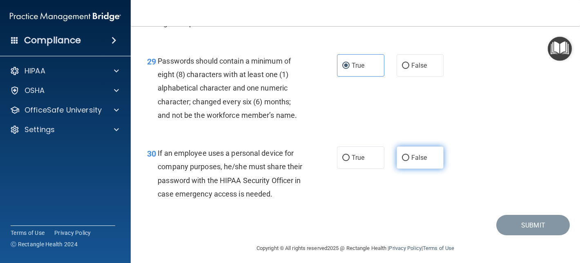
click at [426, 150] on label "False" at bounding box center [420, 158] width 47 height 22
click at [409, 155] on input "False" at bounding box center [405, 158] width 7 height 6
radio input "true"
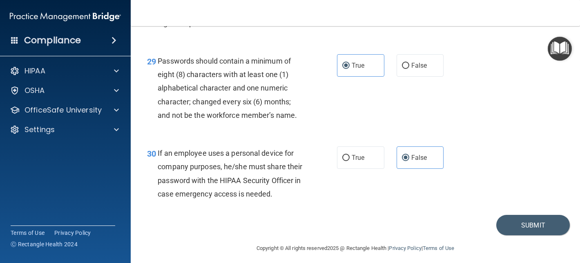
click at [473, 142] on div "30 If an employee uses a personal device for company purposes, he/she must shar…" at bounding box center [355, 175] width 429 height 79
click at [516, 221] on button "Submit" at bounding box center [533, 225] width 74 height 21
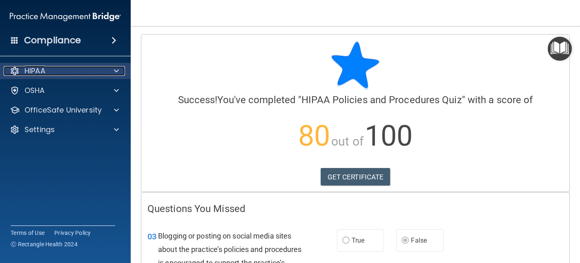
click at [105, 72] on div at bounding box center [115, 71] width 20 height 10
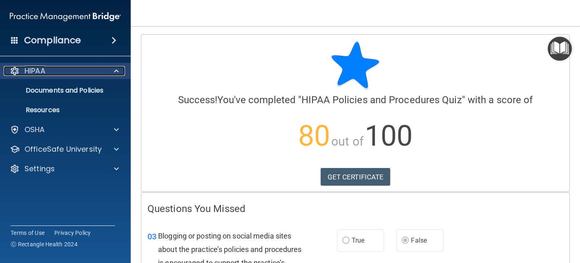
click at [99, 74] on div "HIPAA" at bounding box center [54, 71] width 101 height 10
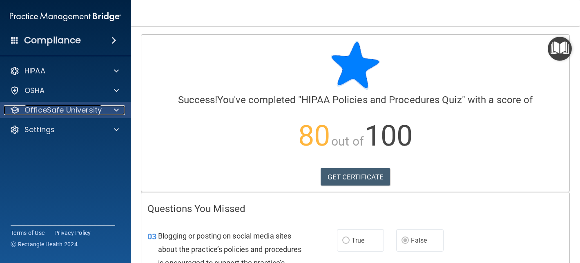
click at [105, 108] on div at bounding box center [115, 110] width 20 height 10
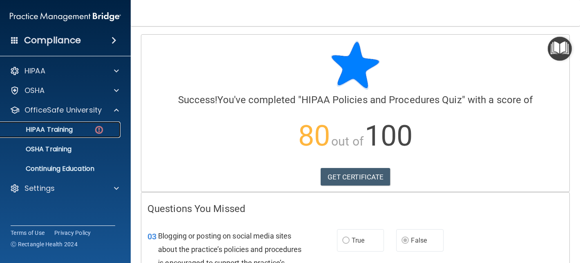
click at [72, 123] on link "HIPAA Training" at bounding box center [56, 130] width 129 height 16
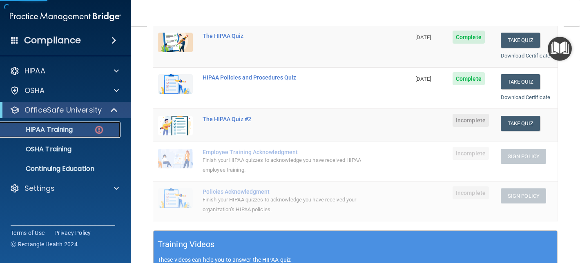
scroll to position [132, 0]
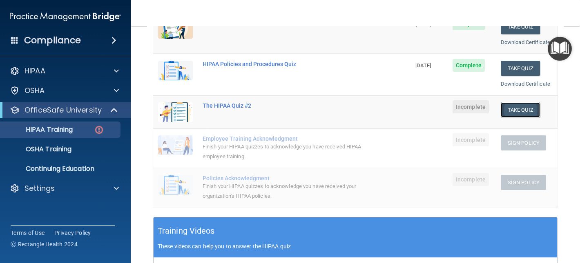
click at [522, 105] on button "Take Quiz" at bounding box center [520, 110] width 39 height 15
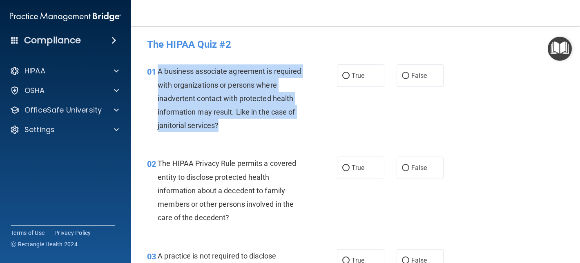
drag, startPoint x: 221, startPoint y: 128, endPoint x: 159, endPoint y: 67, distance: 87.8
click at [159, 67] on div "A business associate agreement is required with organizations or persons where …" at bounding box center [234, 99] width 152 height 68
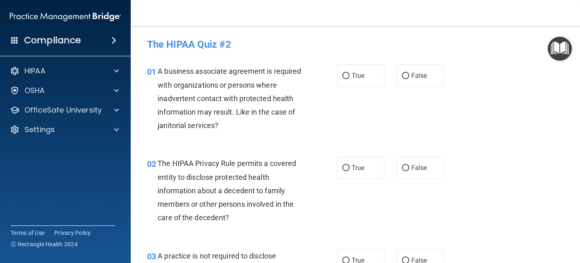
click at [268, 67] on div "A business associate agreement is required with organizations or persons where …" at bounding box center [234, 99] width 152 height 68
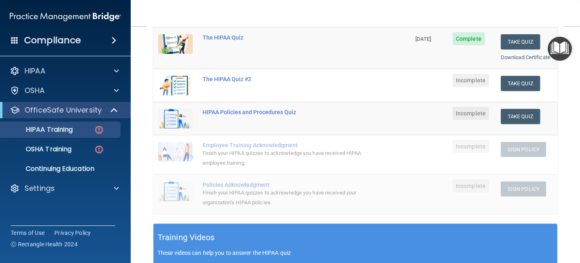
scroll to position [121, 0]
